Goal: Task Accomplishment & Management: Use online tool/utility

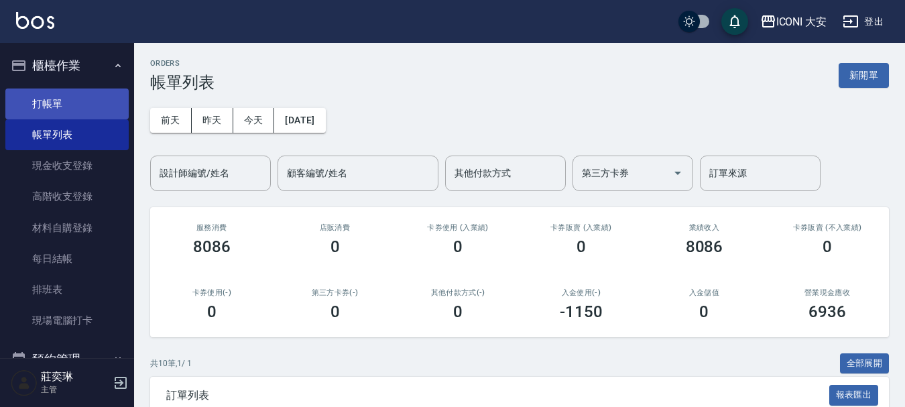
click at [27, 104] on link "打帳單" at bounding box center [66, 103] width 123 height 31
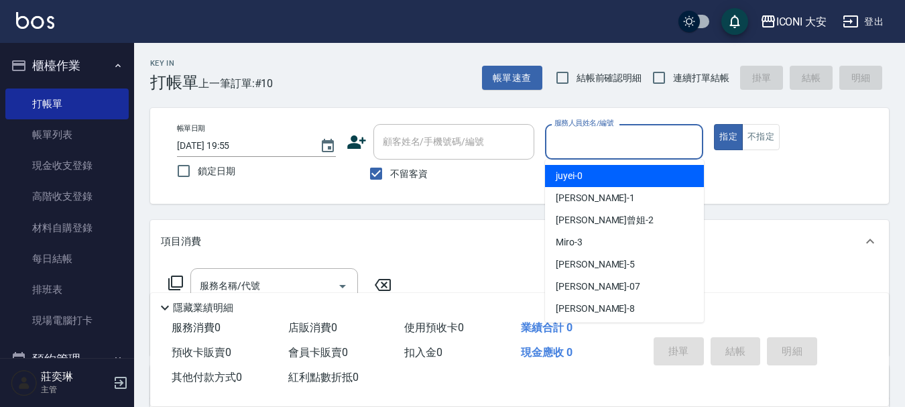
click at [592, 143] on input "服務人員姓名/編號" at bounding box center [624, 141] width 147 height 23
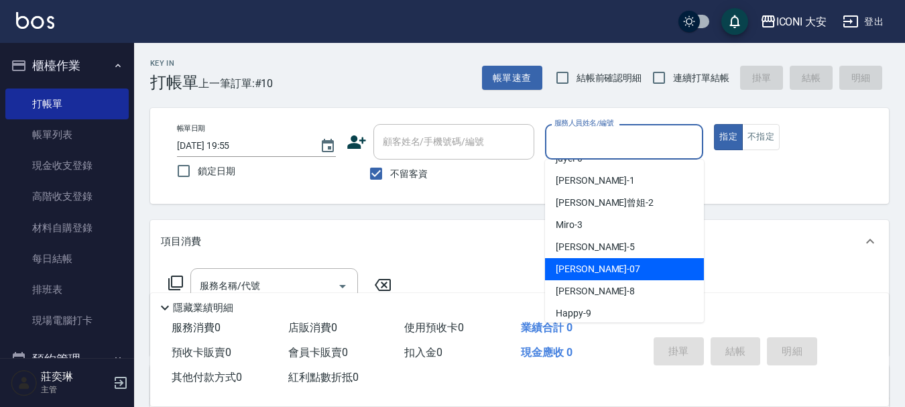
scroll to position [25, 0]
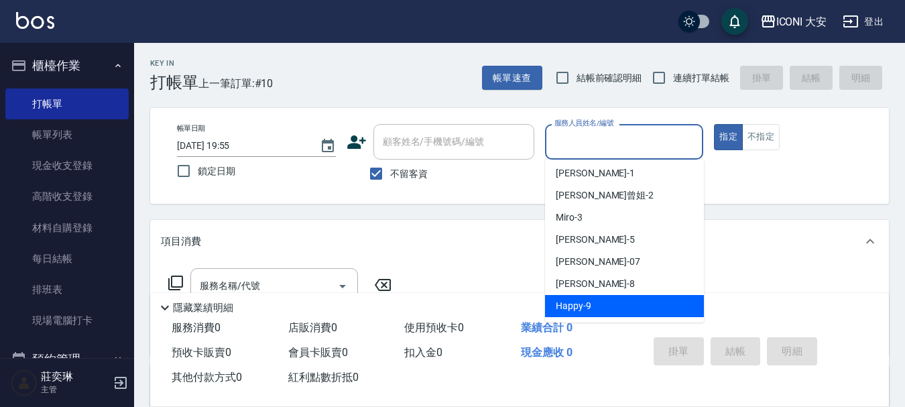
click at [622, 311] on div "Happy -9" at bounding box center [624, 306] width 159 height 22
type input "Happy-9"
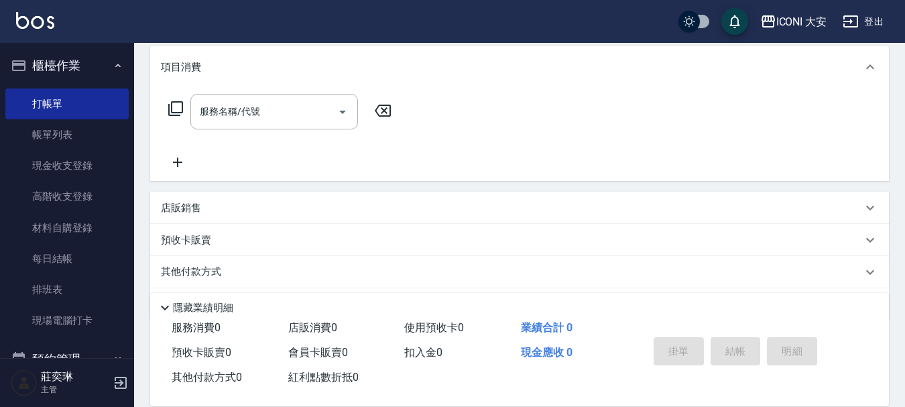
scroll to position [201, 0]
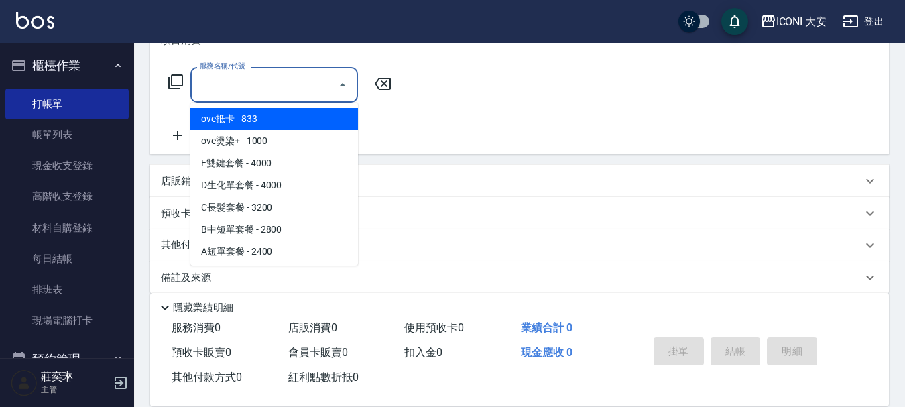
click at [277, 91] on input "服務名稱/代號" at bounding box center [263, 84] width 135 height 23
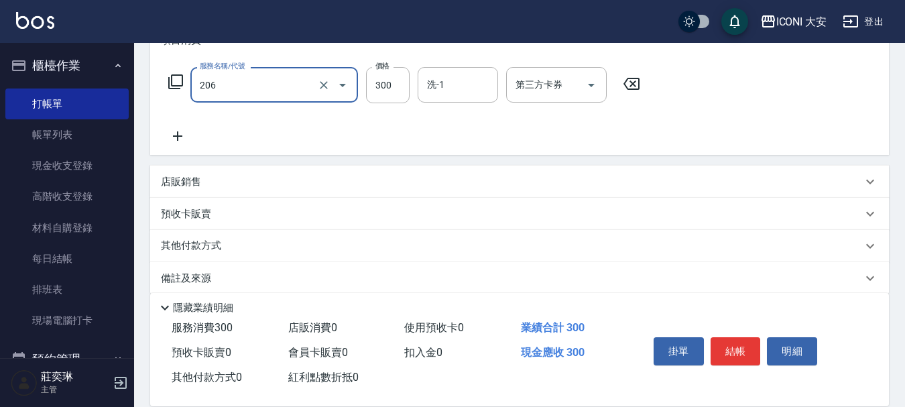
type input "洗髮(206)"
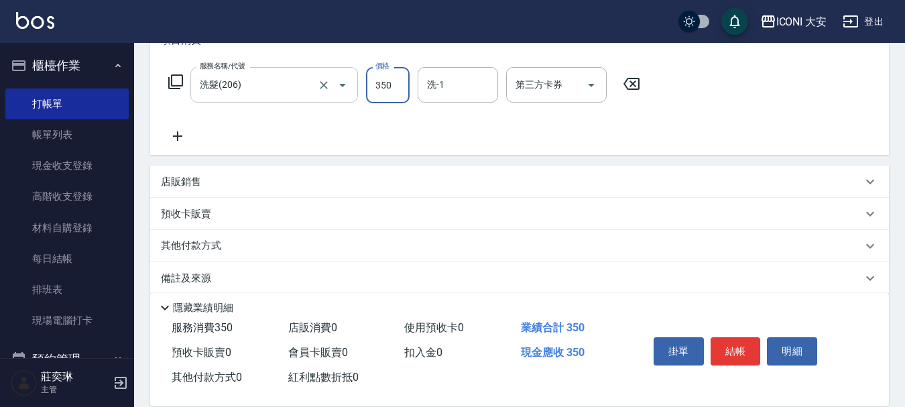
type input "350"
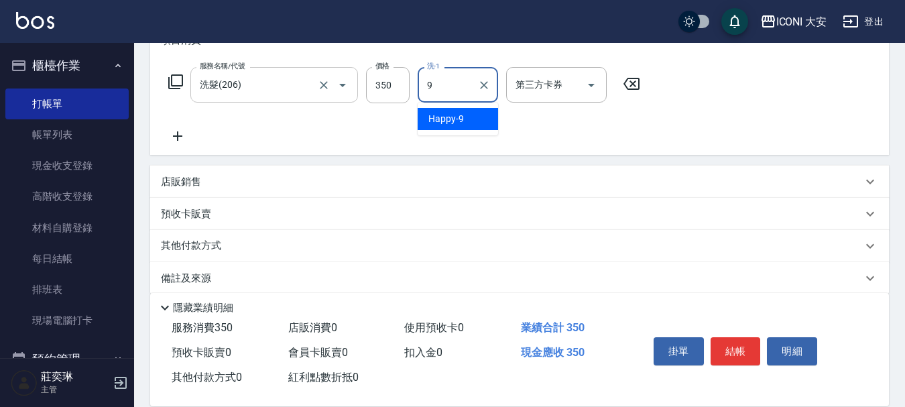
type input "Happy-9"
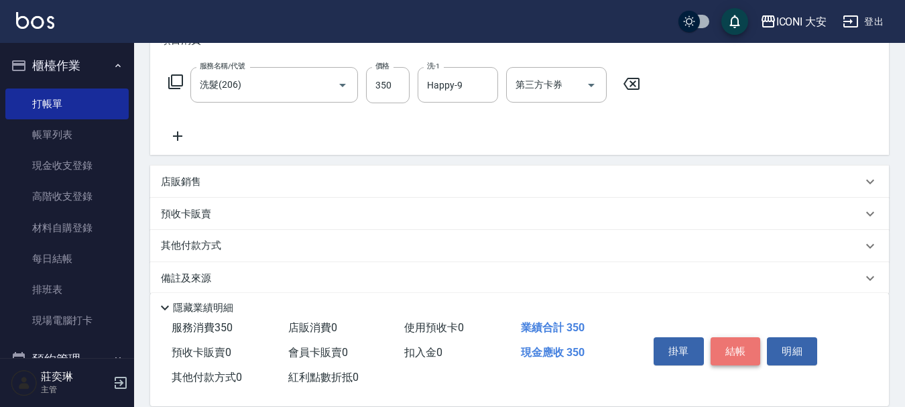
click at [738, 356] on button "結帳" at bounding box center [736, 351] width 50 height 28
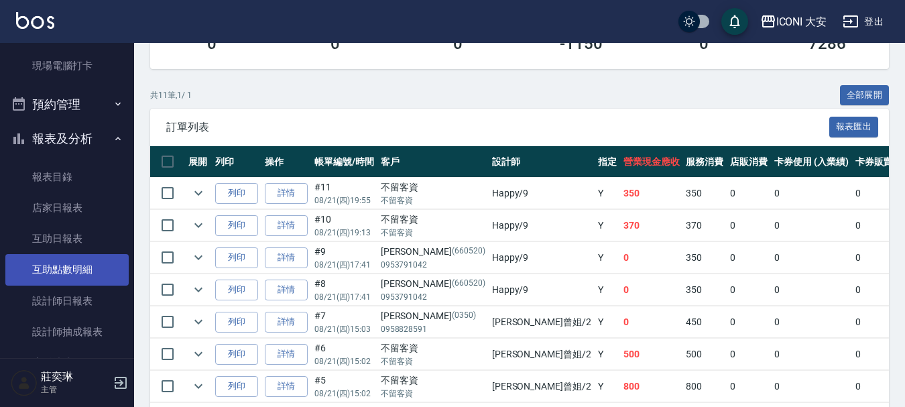
scroll to position [268, 0]
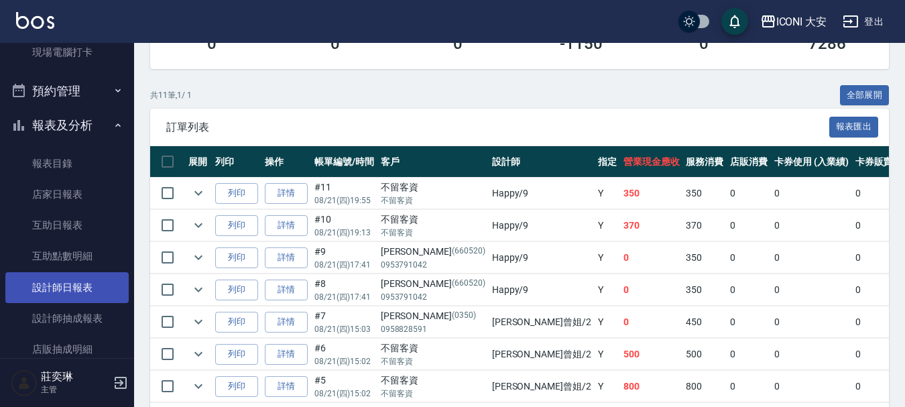
click at [45, 289] on link "設計師日報表" at bounding box center [66, 287] width 123 height 31
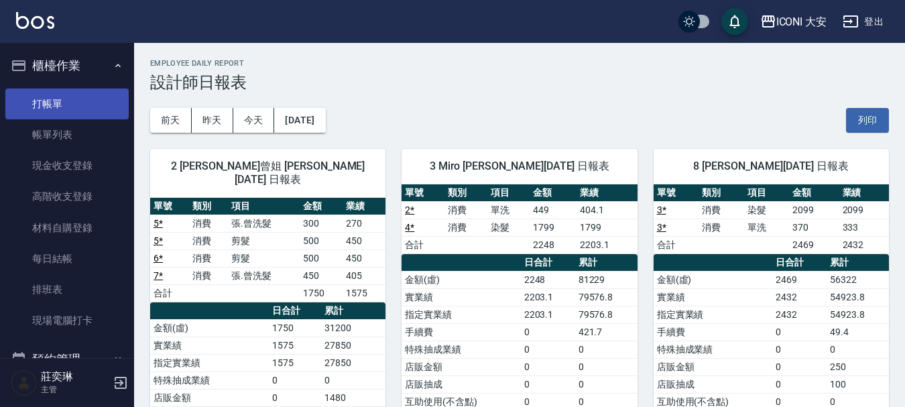
click at [90, 109] on link "打帳單" at bounding box center [66, 103] width 123 height 31
